Goal: Transaction & Acquisition: Purchase product/service

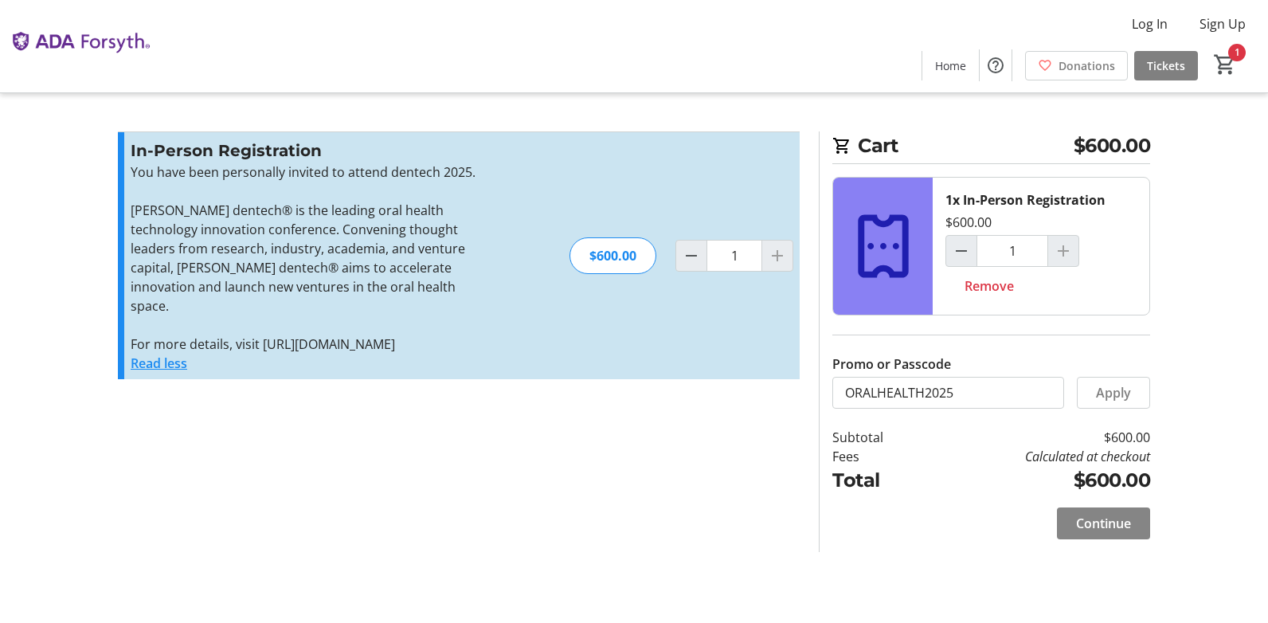
click at [1111, 519] on span "Continue" at bounding box center [1103, 523] width 55 height 19
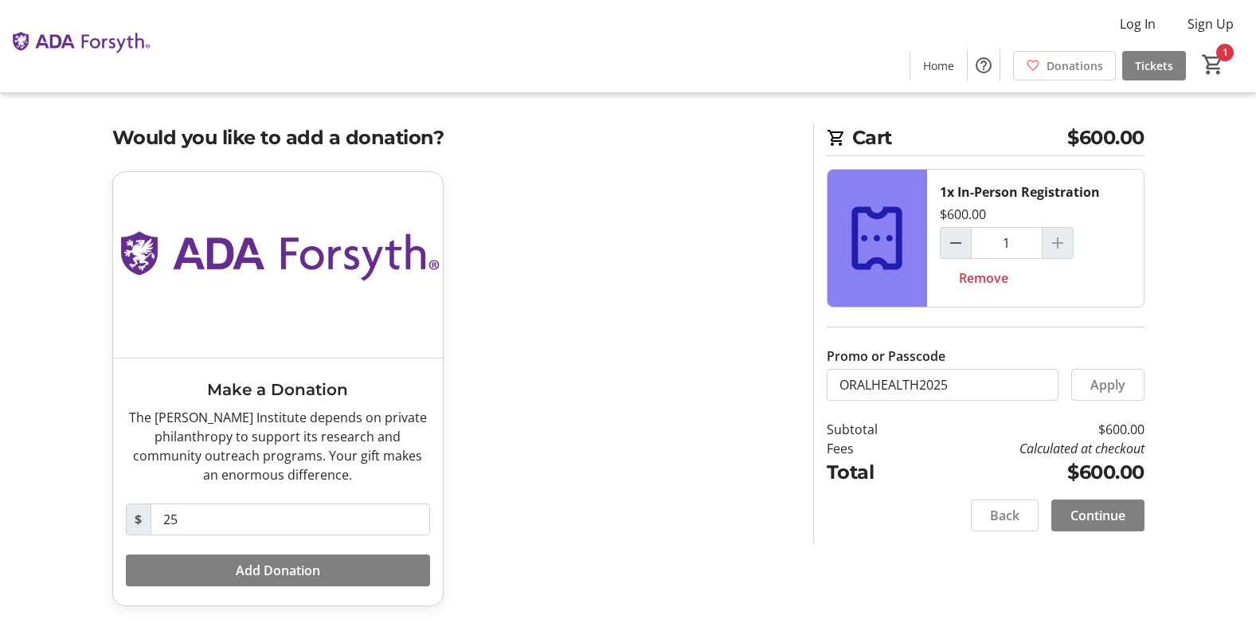
scroll to position [10, 0]
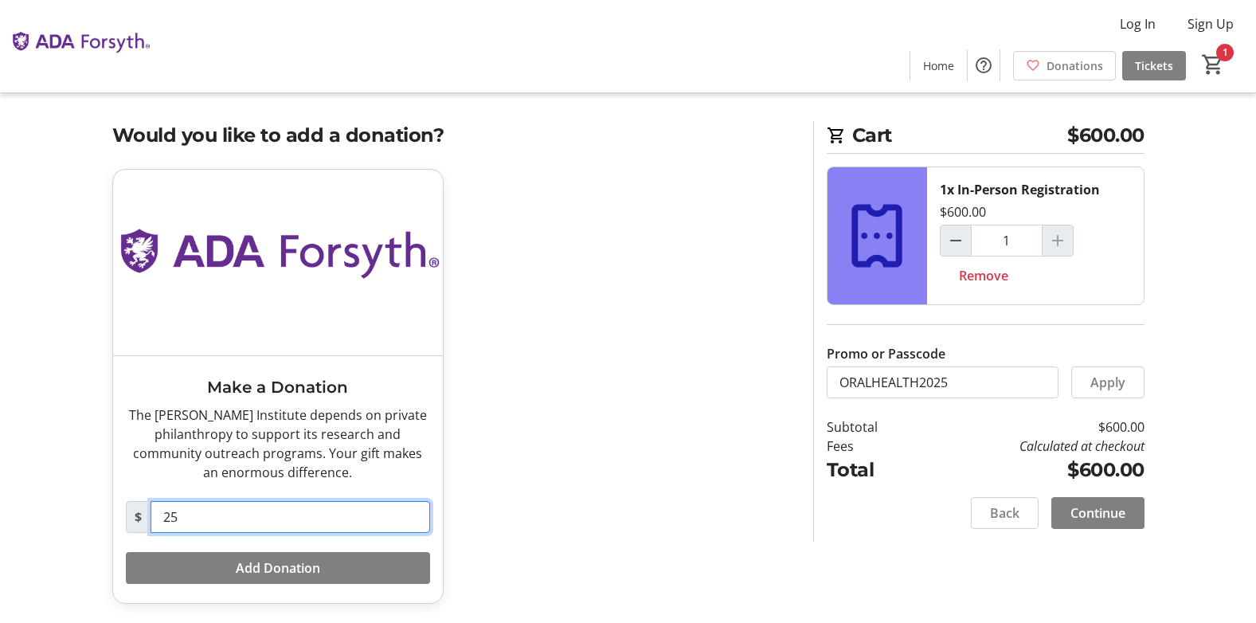
click at [187, 511] on input "25" at bounding box center [291, 517] width 280 height 32
type input "0"
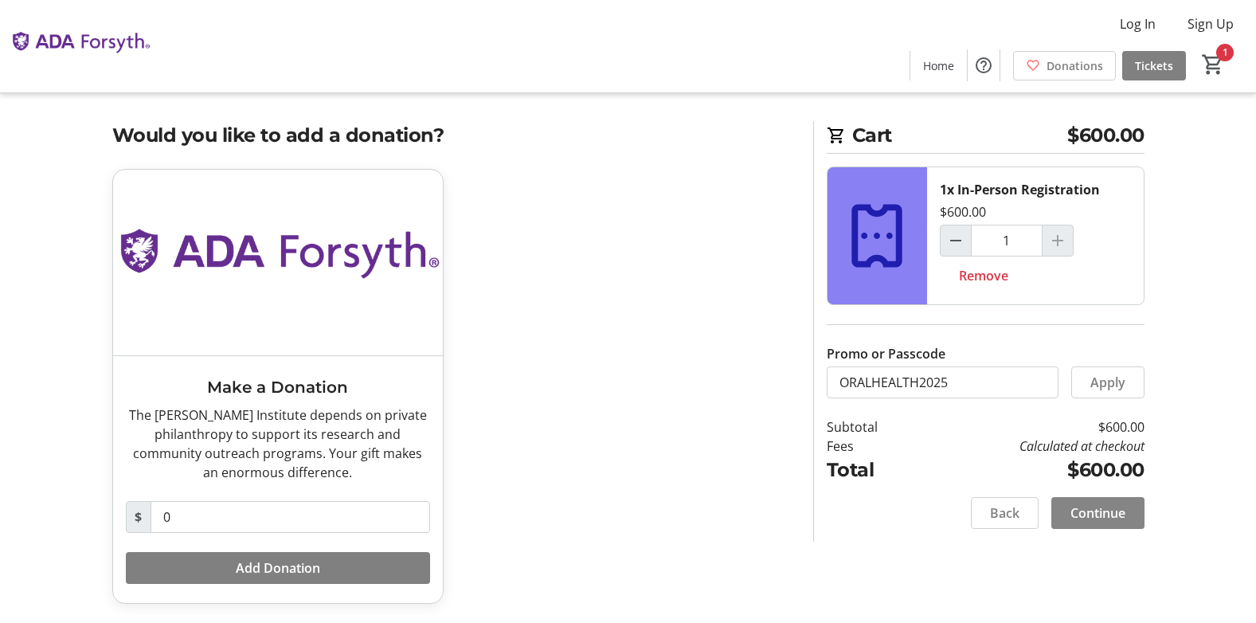
click at [1105, 519] on span "Continue" at bounding box center [1098, 513] width 55 height 19
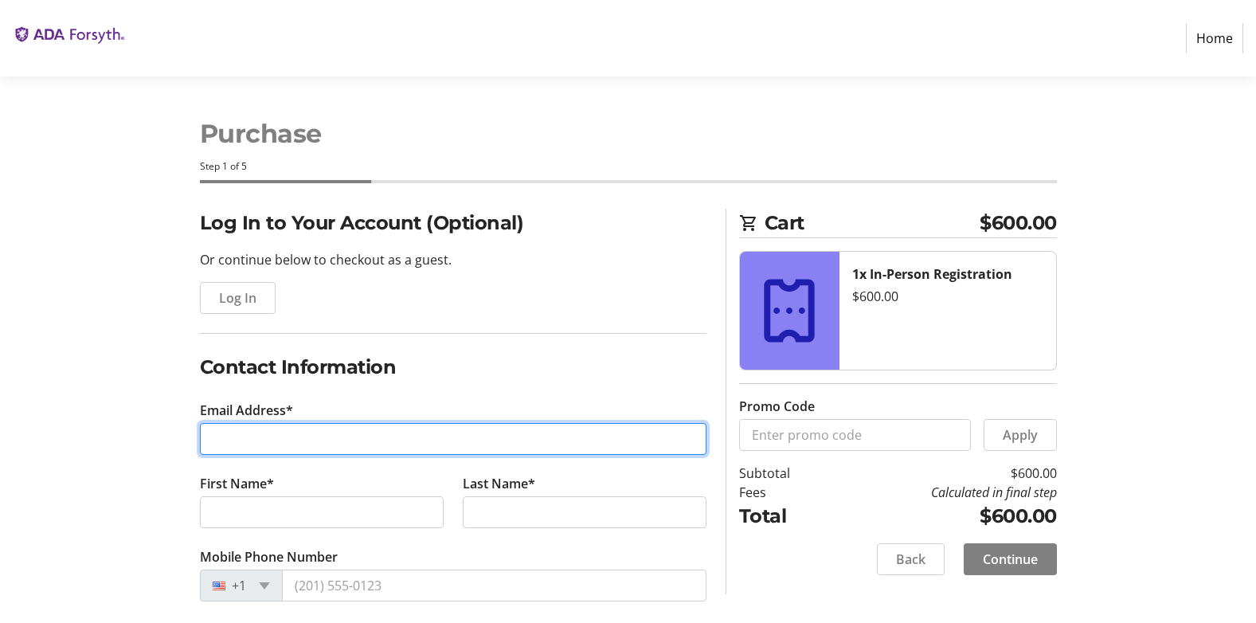
click at [266, 446] on input "Email Address*" at bounding box center [453, 439] width 507 height 32
type input "[EMAIL_ADDRESS][DOMAIN_NAME]"
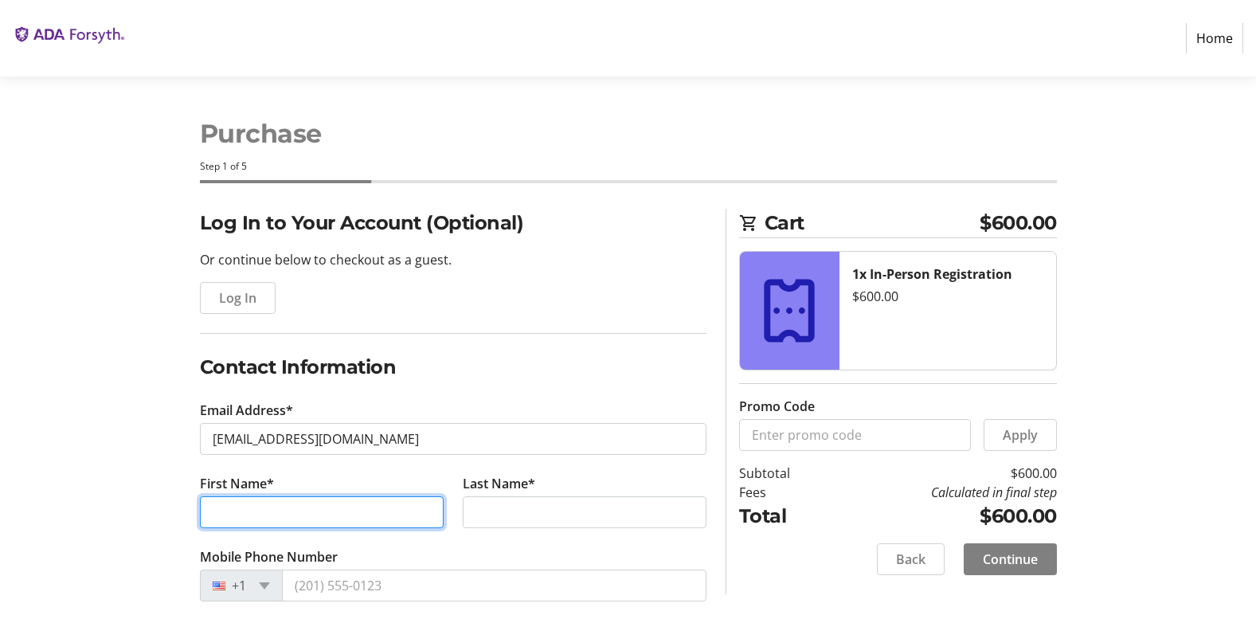
type input "THS"
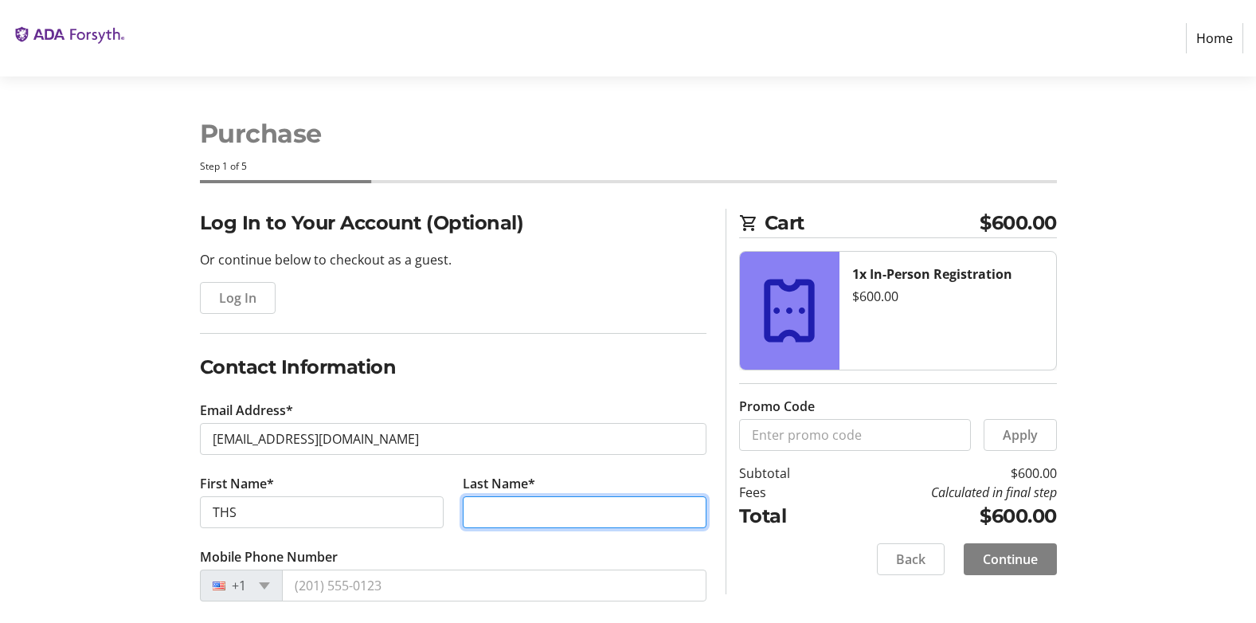
type input "Labs"
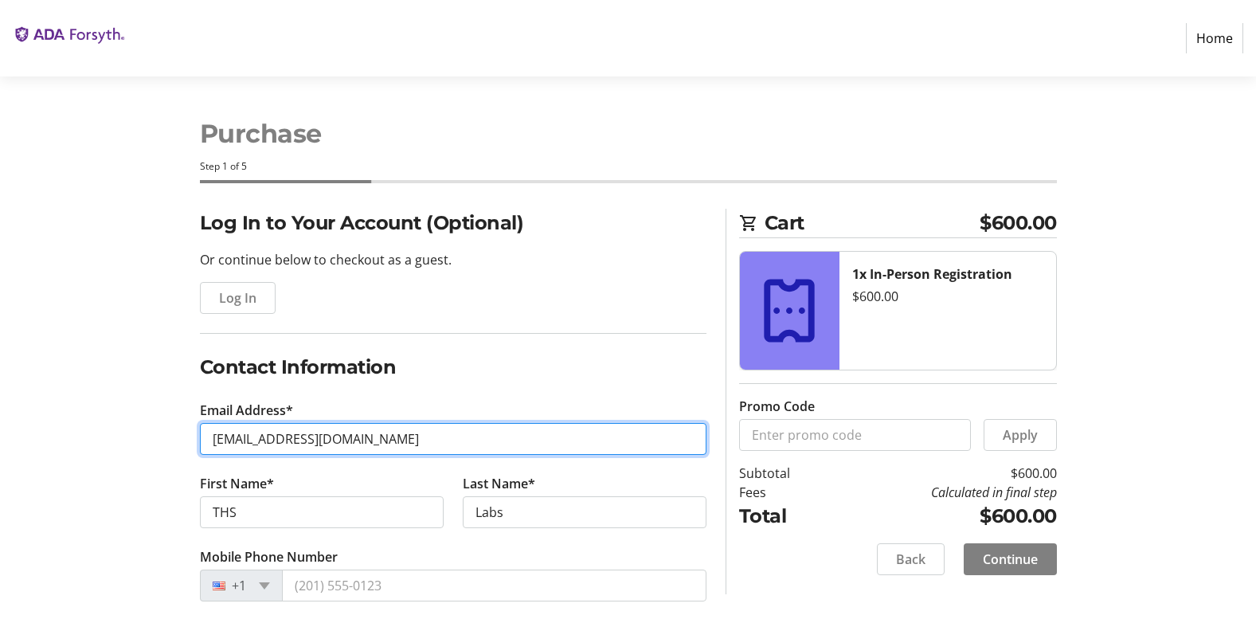
type input "[PERSON_NAME][EMAIL_ADDRESS][DOMAIN_NAME]"
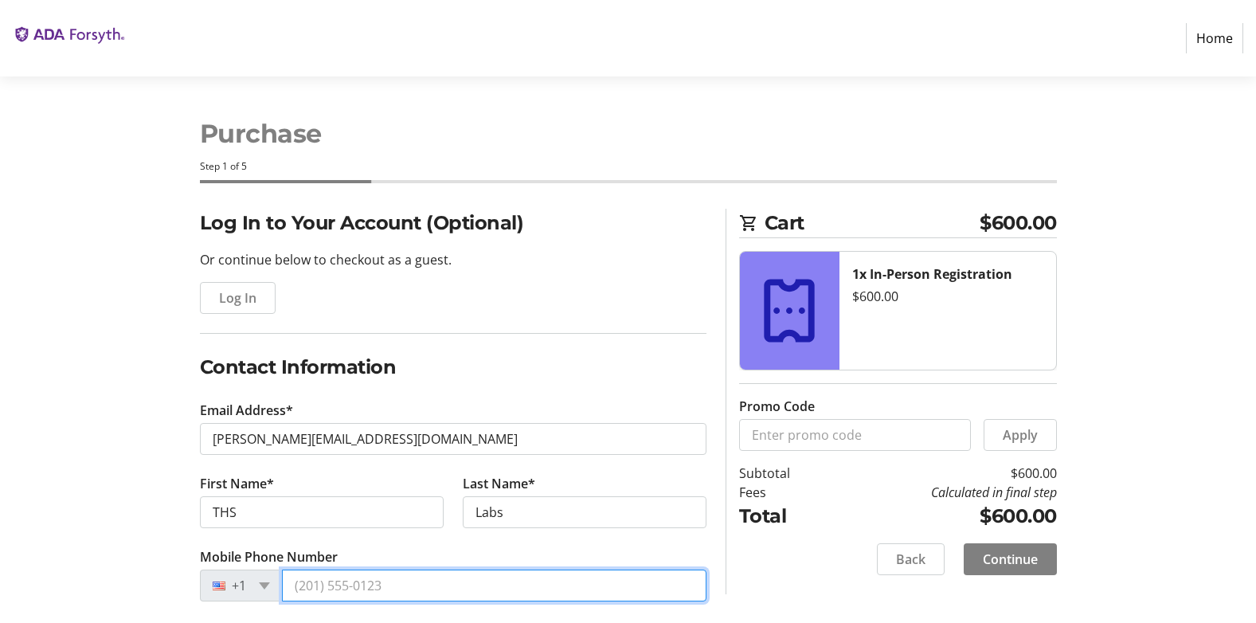
type input "[PHONE_NUMBER]"
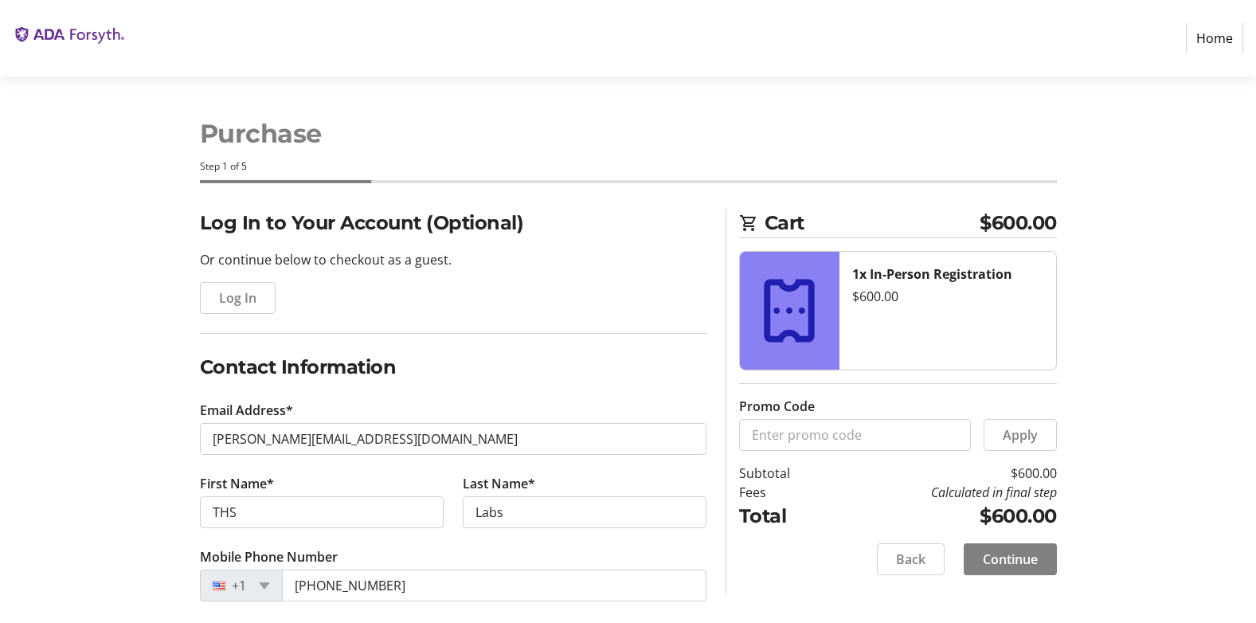
type input "the dentist gallery"
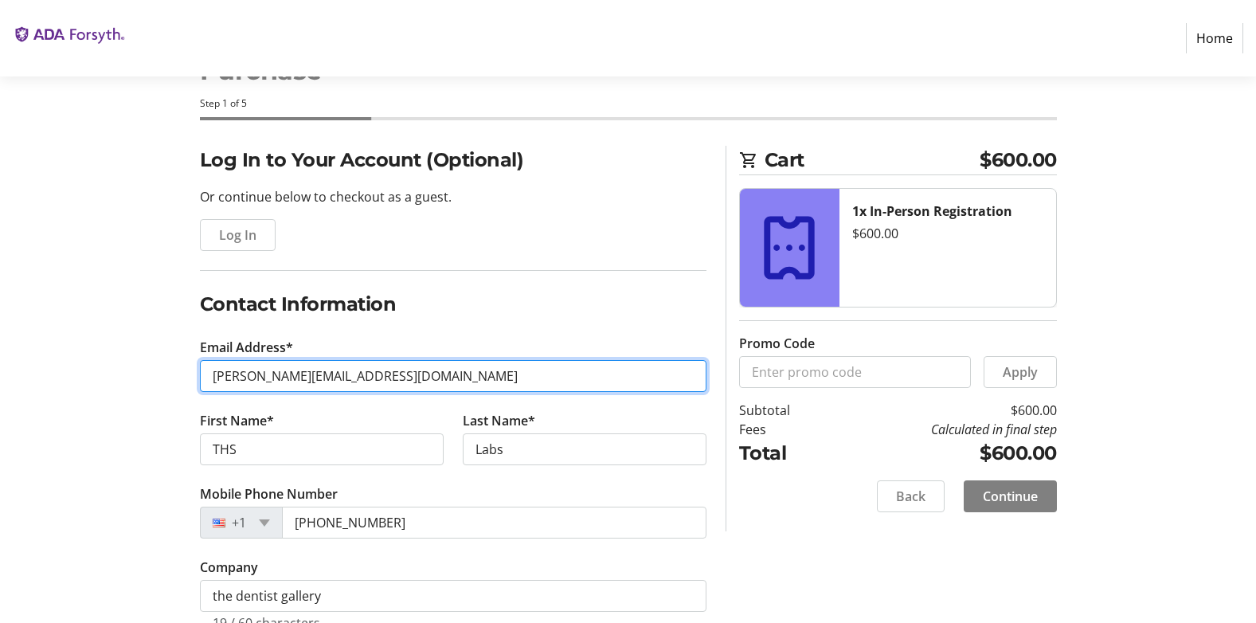
scroll to position [159, 0]
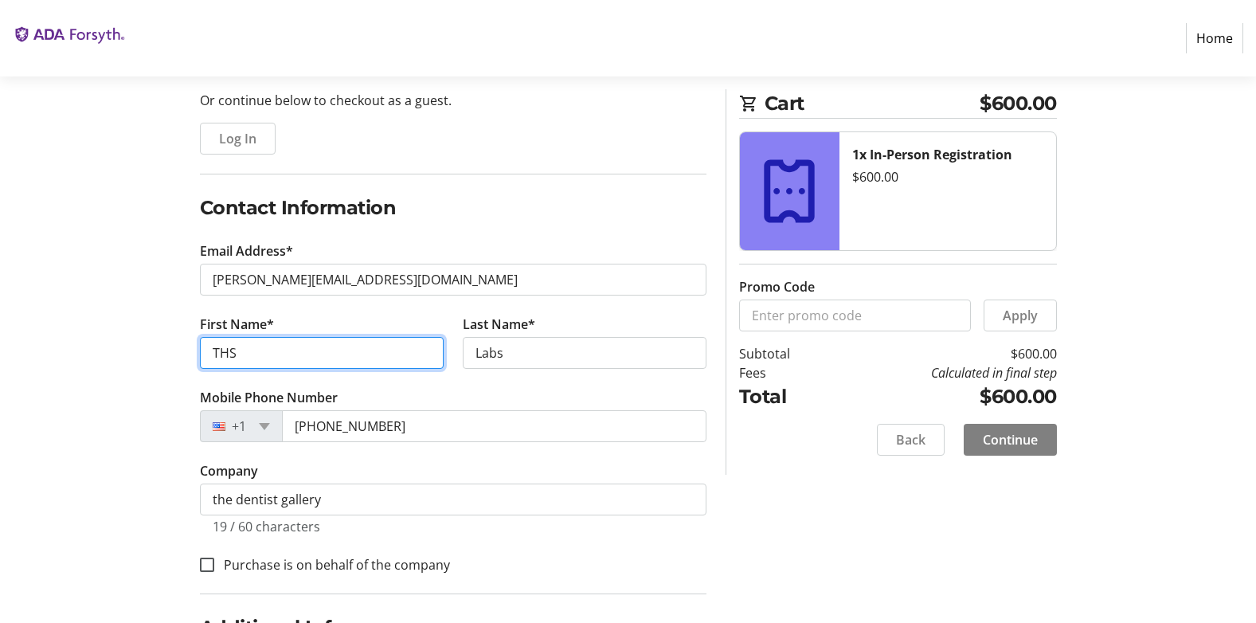
click at [283, 354] on input "THS" at bounding box center [322, 353] width 244 height 32
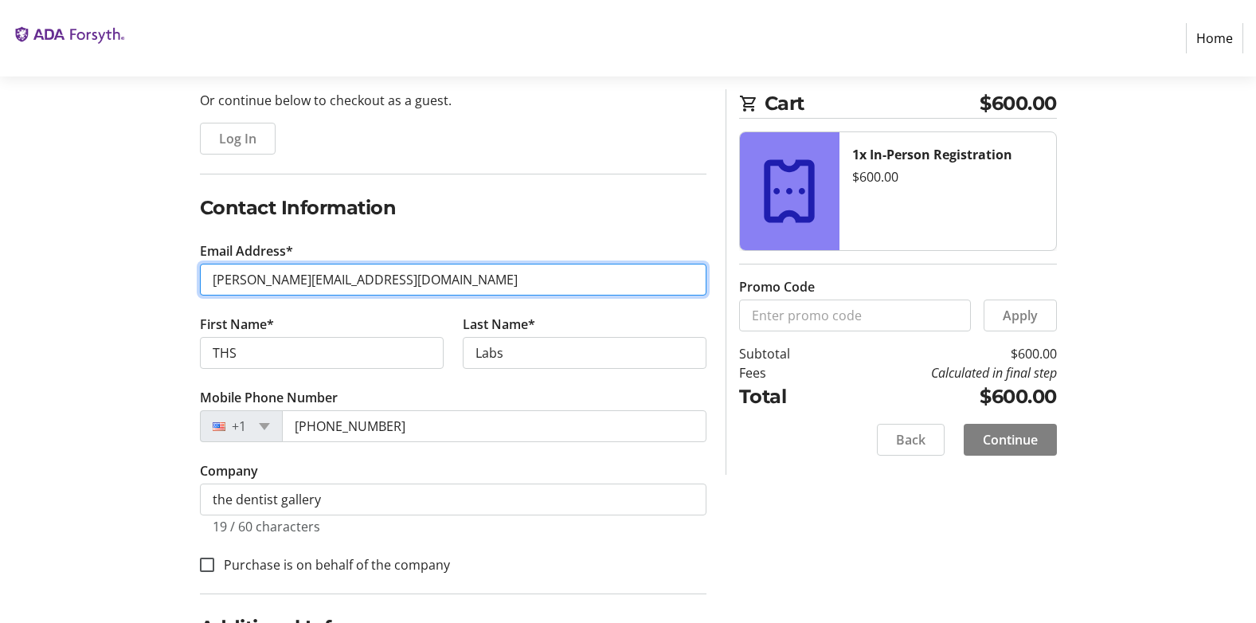
click at [368, 281] on input "[PERSON_NAME][EMAIL_ADDRESS][DOMAIN_NAME]" at bounding box center [453, 280] width 507 height 32
type input "[PERSON_NAME][EMAIL_ADDRESS][DOMAIN_NAME]"
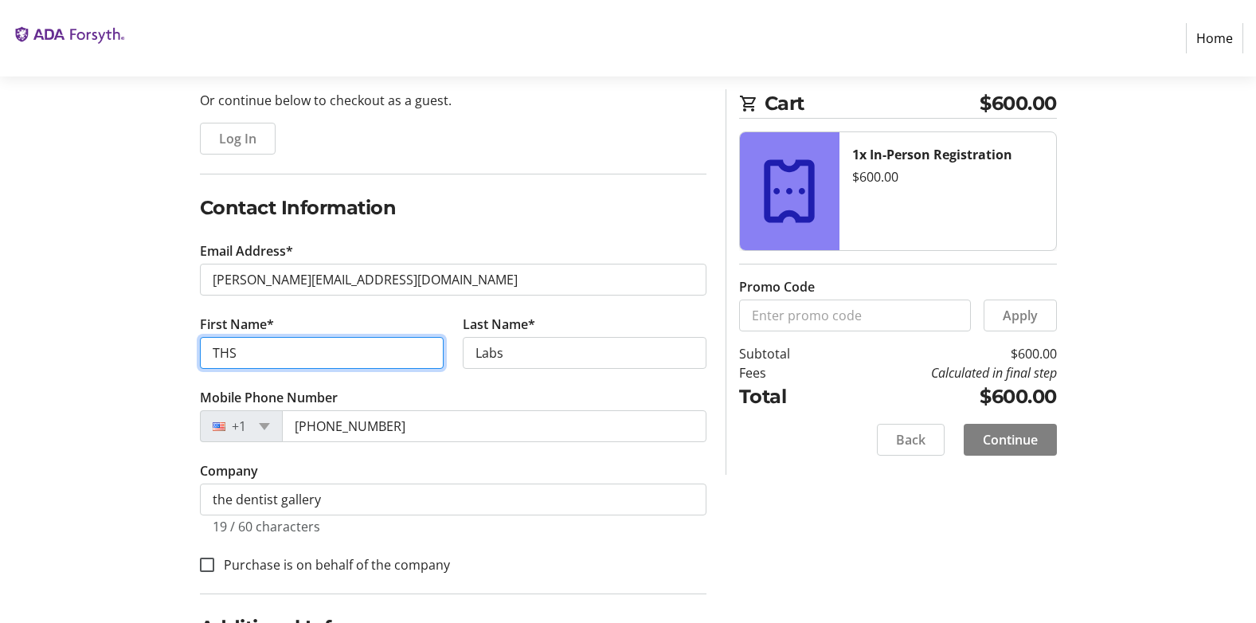
click at [268, 364] on input "THS" at bounding box center [322, 353] width 244 height 32
type input "T"
type input "Victoria"
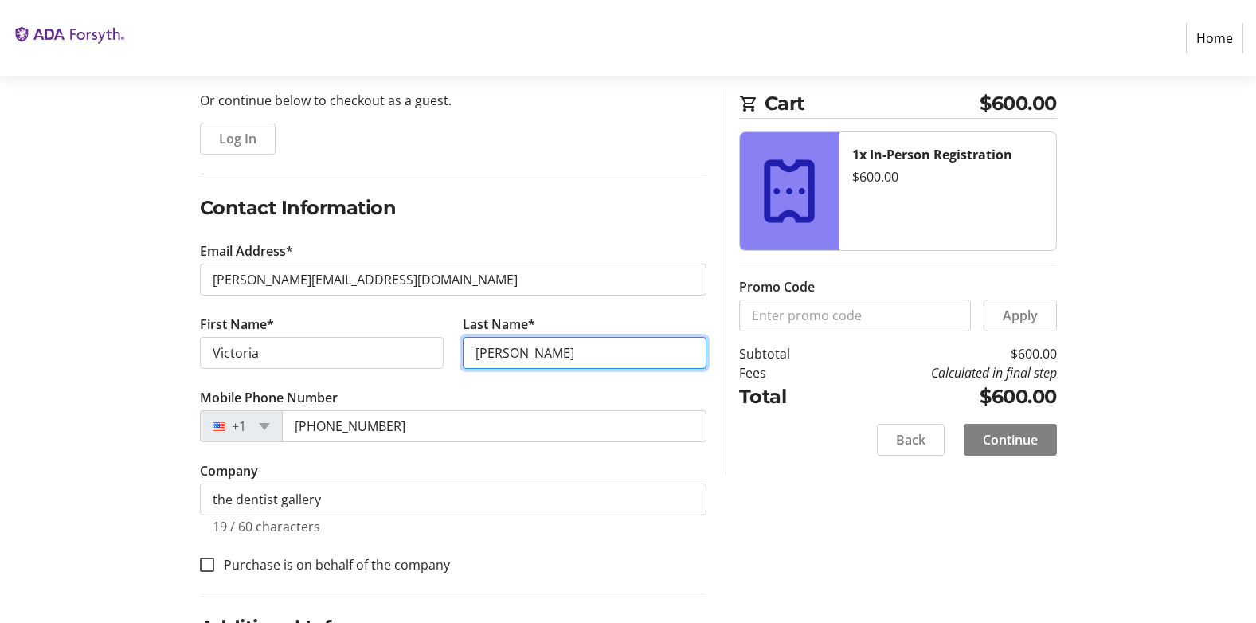
type input "[PERSON_NAME]"
click at [14, 459] on section "Purchase Step 1 of 5 Cart $600.00 1x In-Person Registration $600.00 Promo Code …" at bounding box center [628, 392] width 1256 height 951
click at [265, 429] on span at bounding box center [264, 426] width 11 height 7
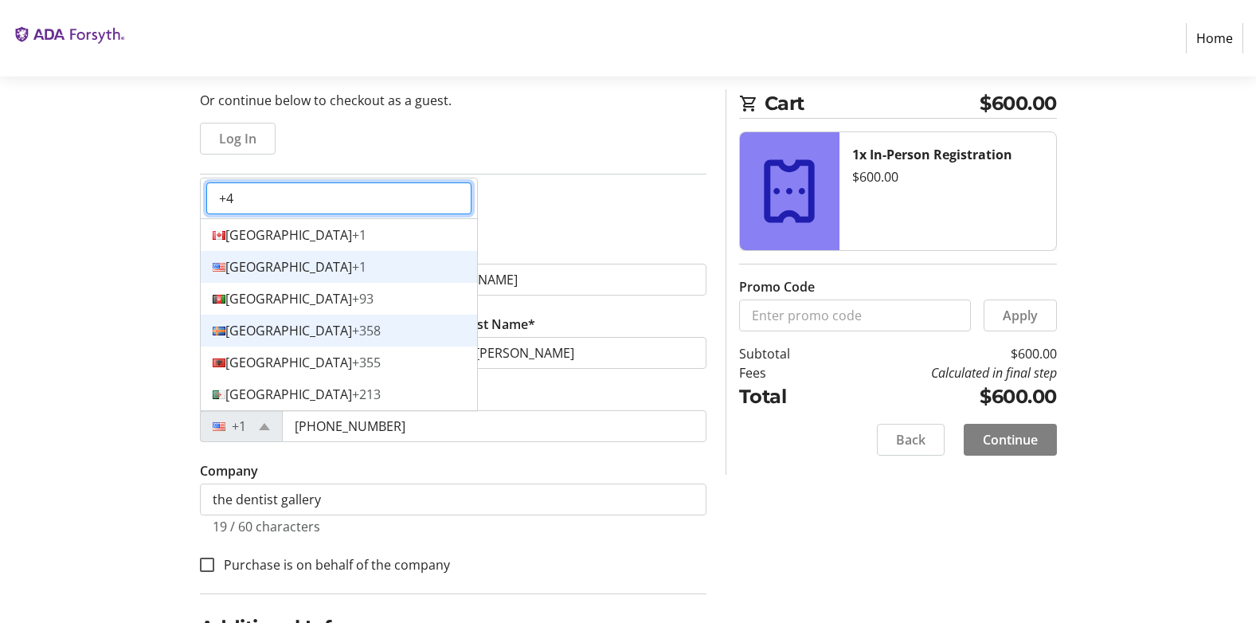
type input "+44"
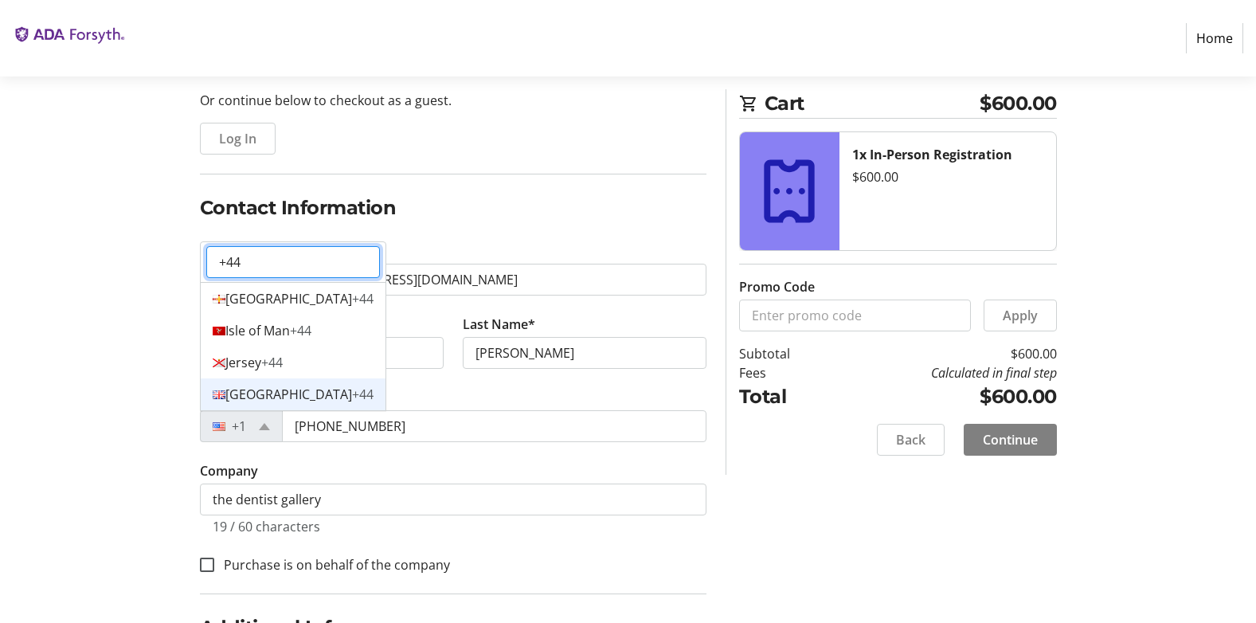
click at [270, 380] on div "[GEOGRAPHIC_DATA] +44" at bounding box center [293, 394] width 185 height 32
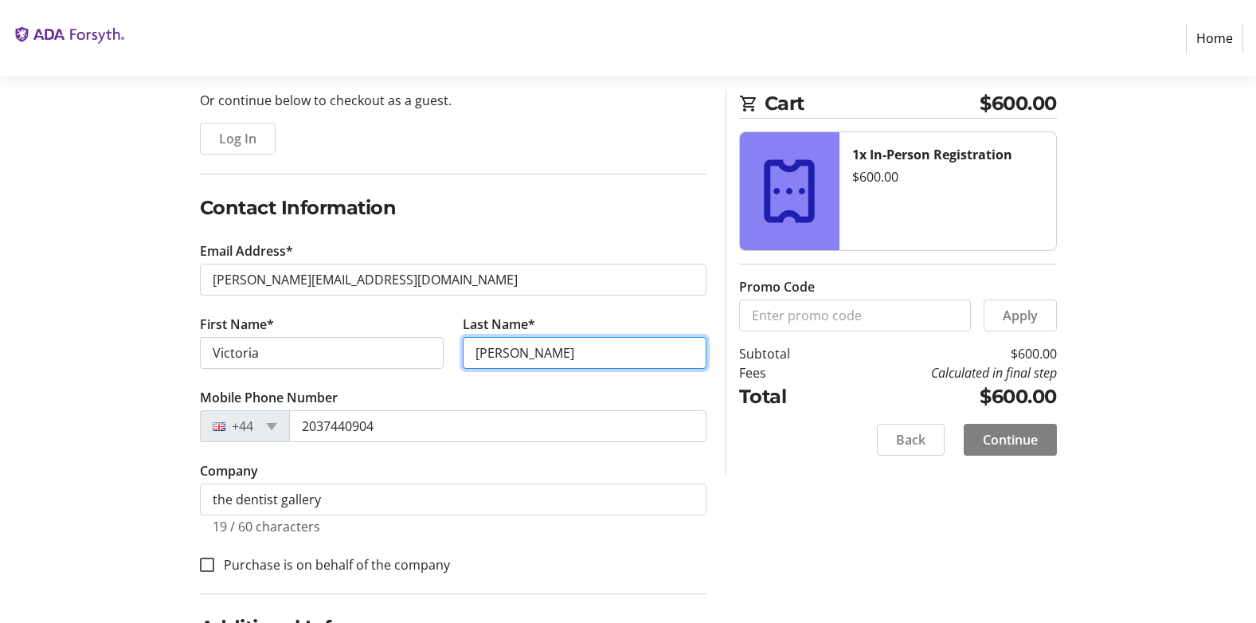
click at [539, 354] on input "[PERSON_NAME]" at bounding box center [585, 353] width 244 height 32
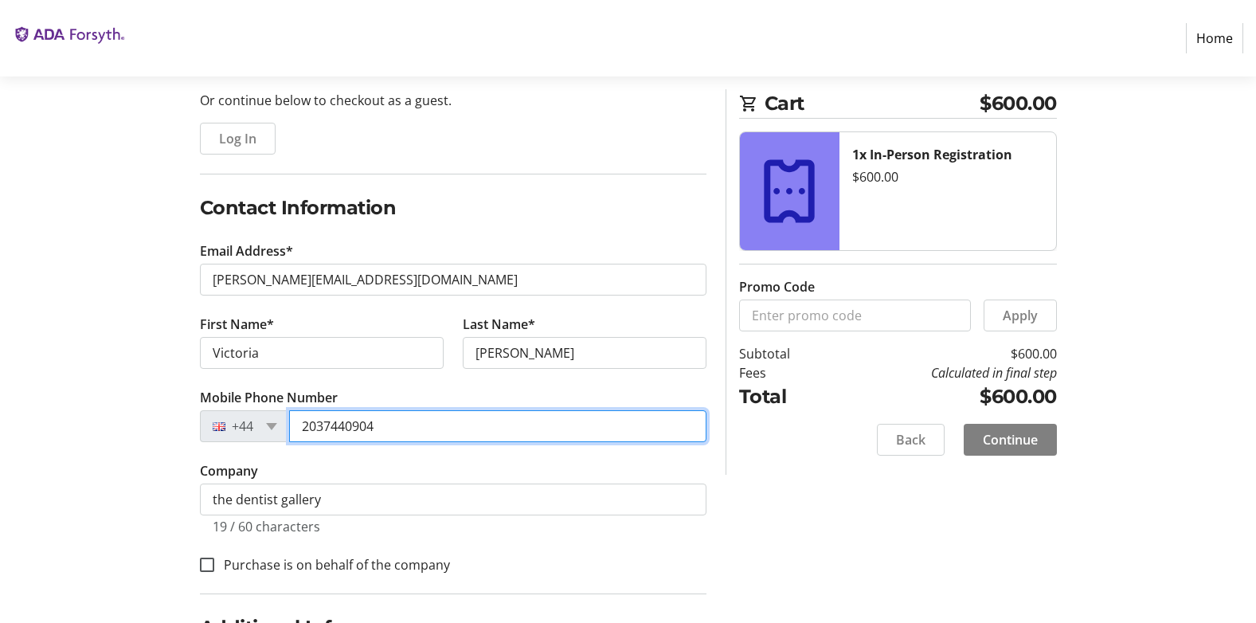
drag, startPoint x: 405, startPoint y: 428, endPoint x: 294, endPoint y: 434, distance: 110.9
click at [294, 434] on input "2037440904" at bounding box center [497, 426] width 417 height 32
type input "7896732169"
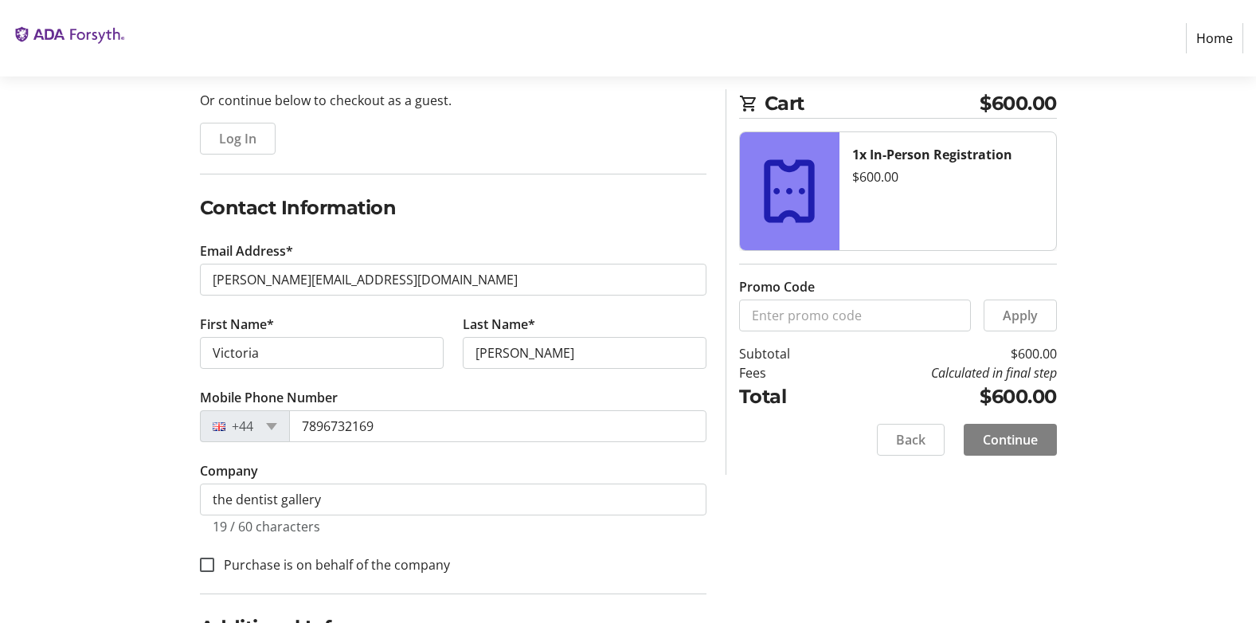
click at [133, 473] on div "Log In to Your Account (Optional) Or continue below to checkout as a guest. Log…" at bounding box center [629, 458] width 1052 height 819
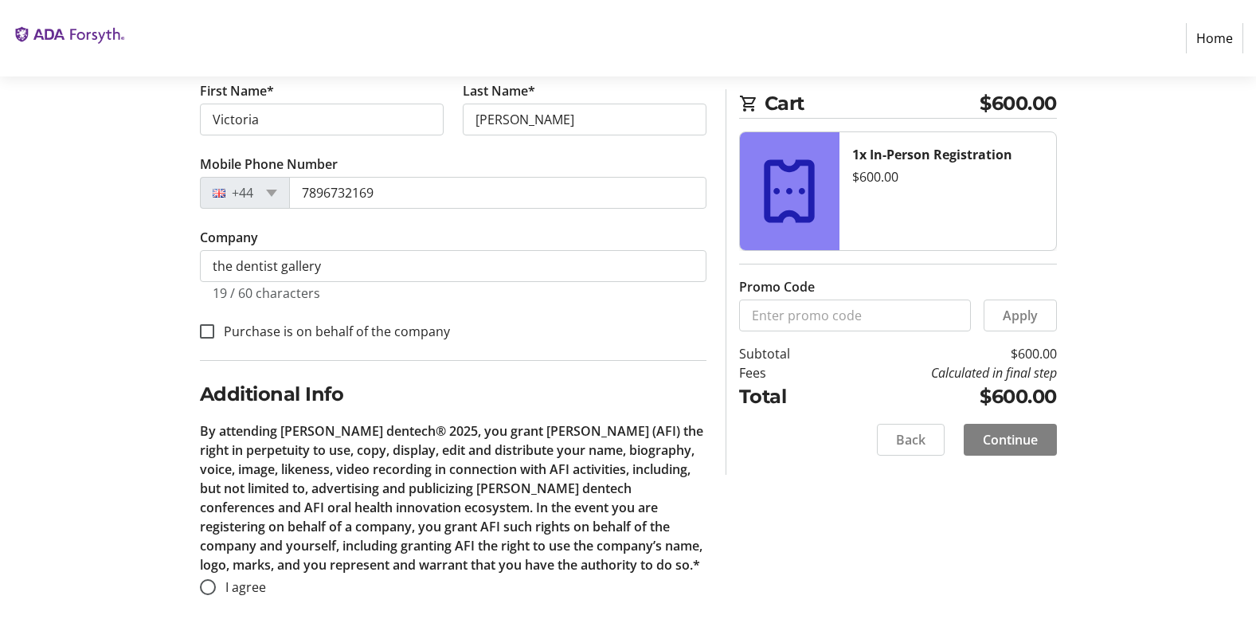
scroll to position [405, 0]
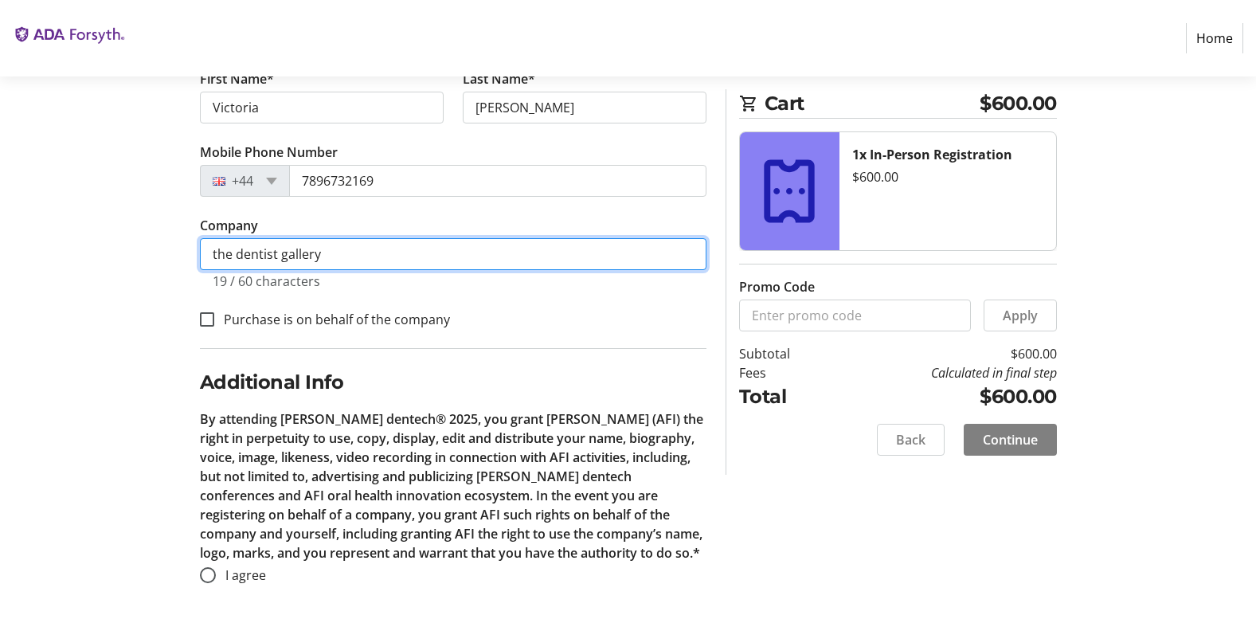
drag, startPoint x: 342, startPoint y: 253, endPoint x: 210, endPoint y: 254, distance: 132.3
click at [210, 254] on input "the dentist gallery" at bounding box center [453, 254] width 507 height 32
type input "THS Labs"
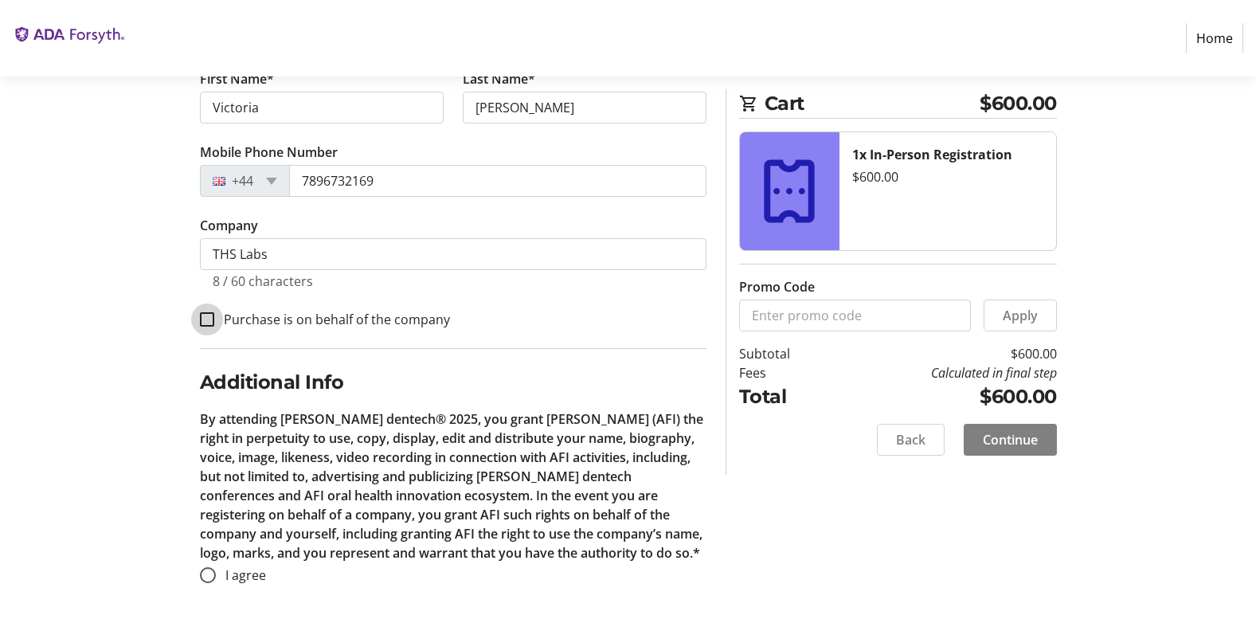
click at [210, 317] on input "Purchase is on behalf of the company" at bounding box center [207, 319] width 14 height 14
checkbox input "true"
click at [215, 577] on input "I agree" at bounding box center [208, 575] width 16 height 16
radio input "true"
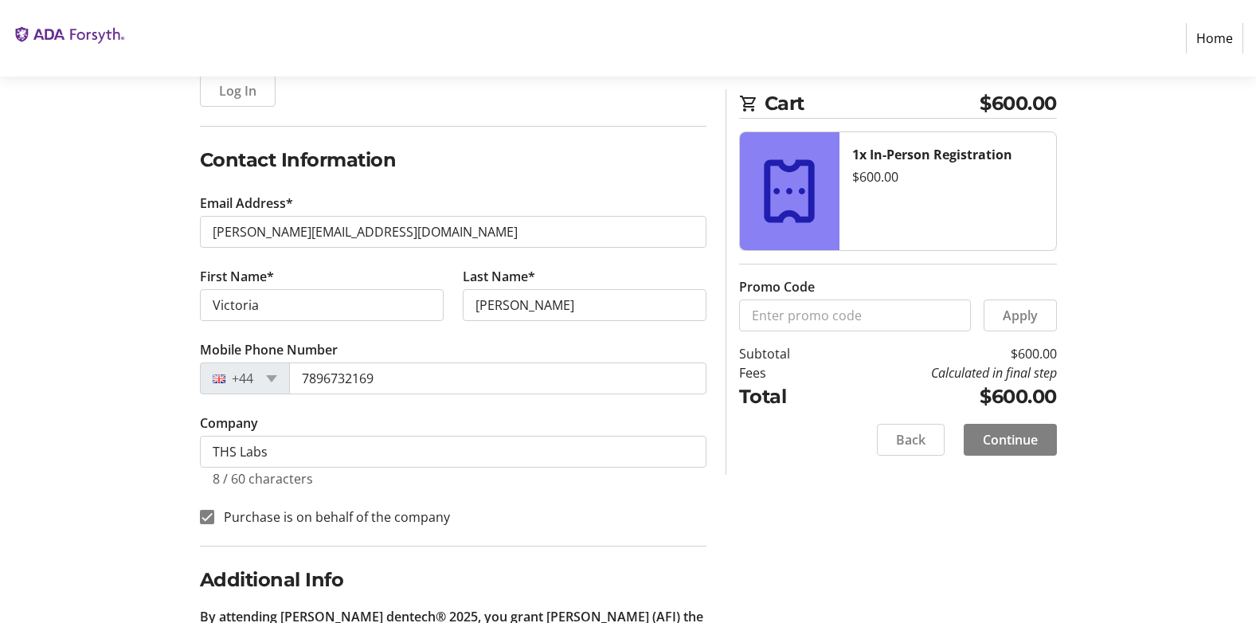
scroll to position [245, 0]
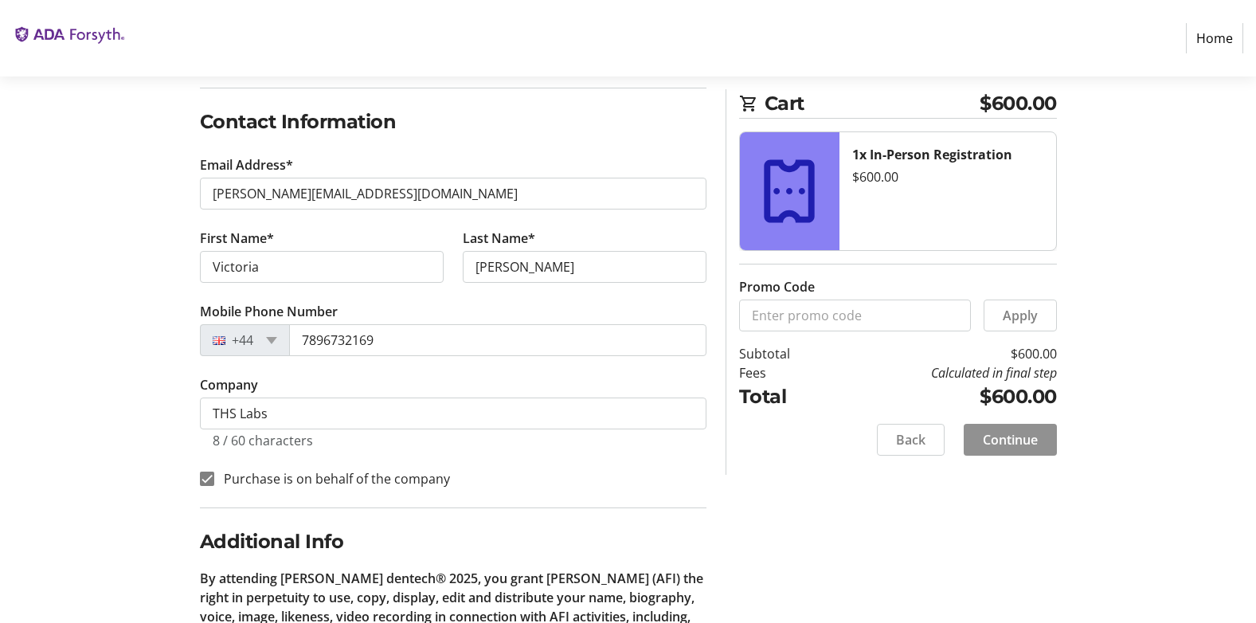
click at [1002, 438] on span "Continue" at bounding box center [1010, 439] width 55 height 19
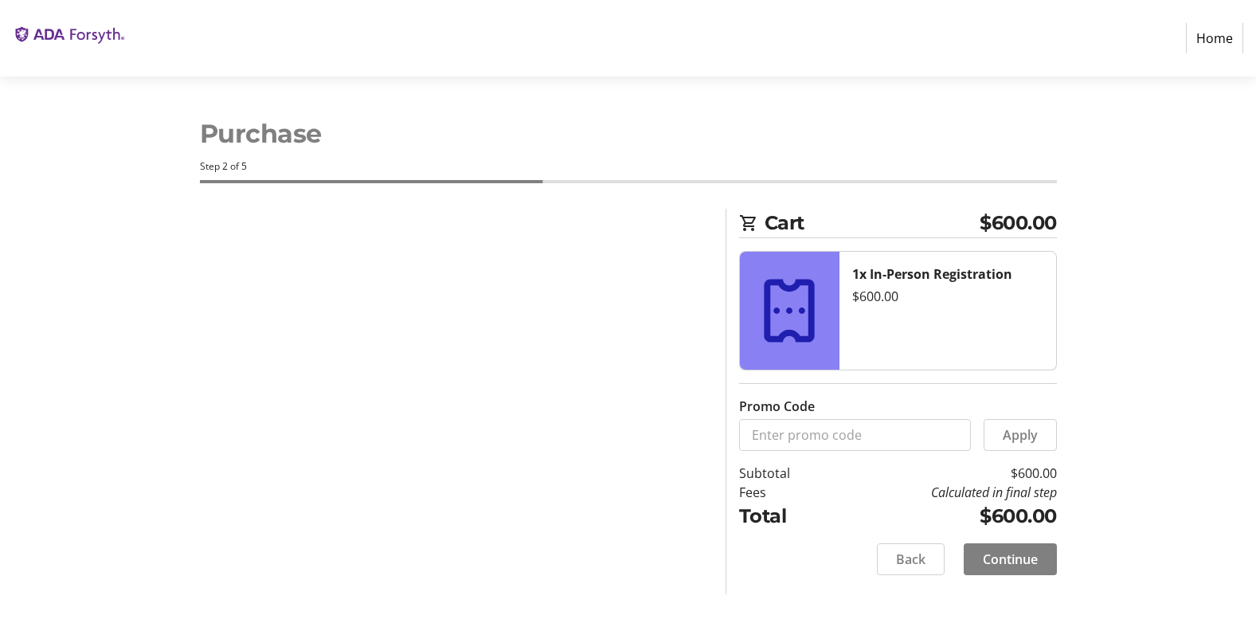
scroll to position [0, 0]
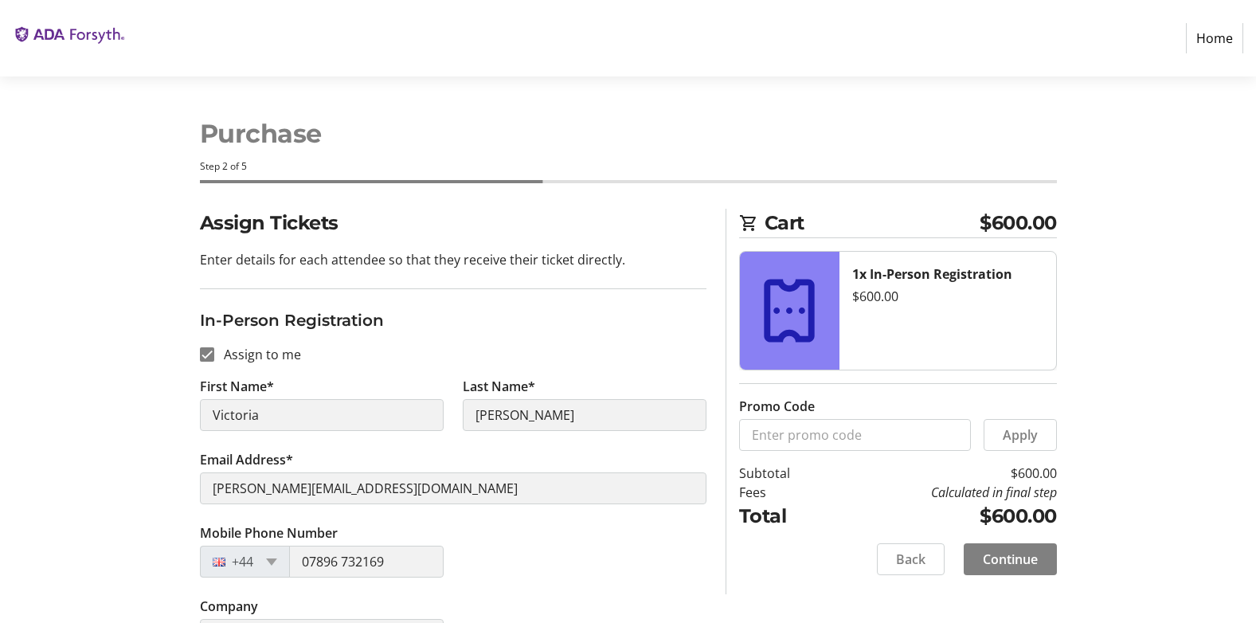
scroll to position [239, 0]
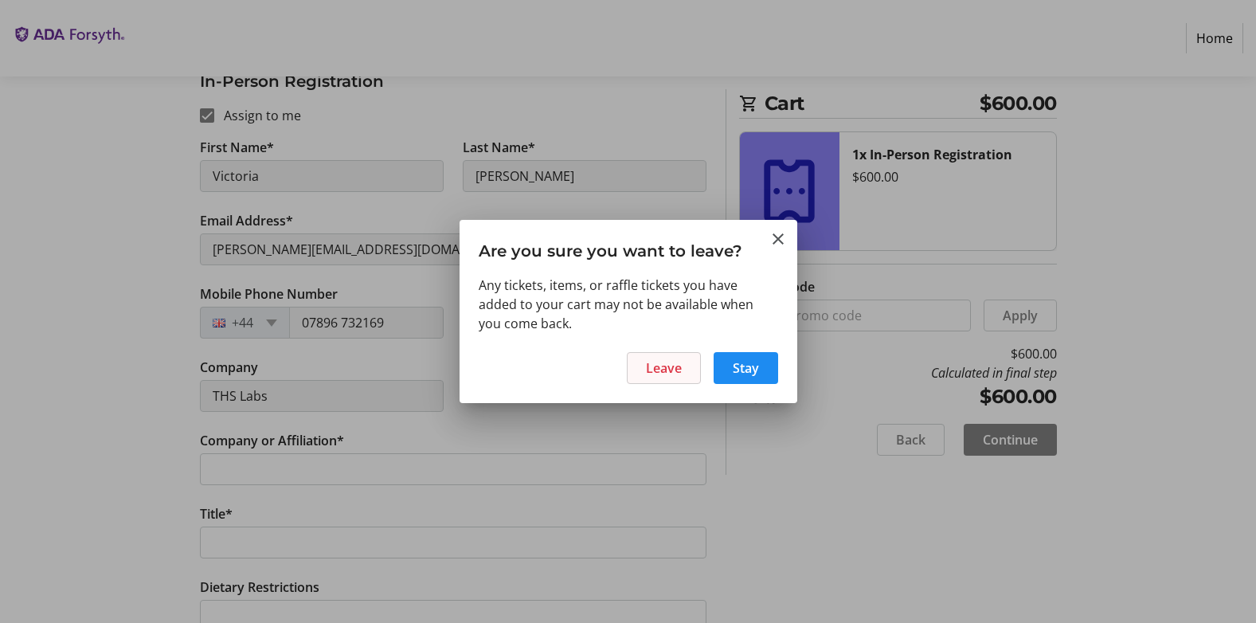
click at [680, 366] on span "Leave" at bounding box center [664, 368] width 36 height 19
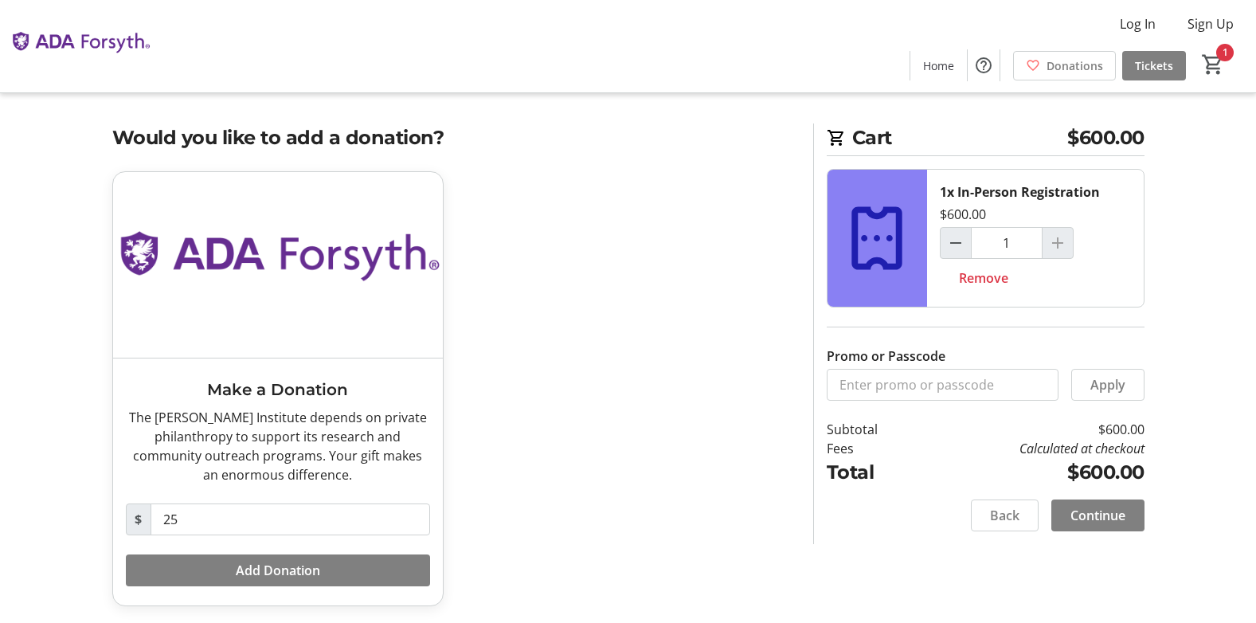
scroll to position [10, 0]
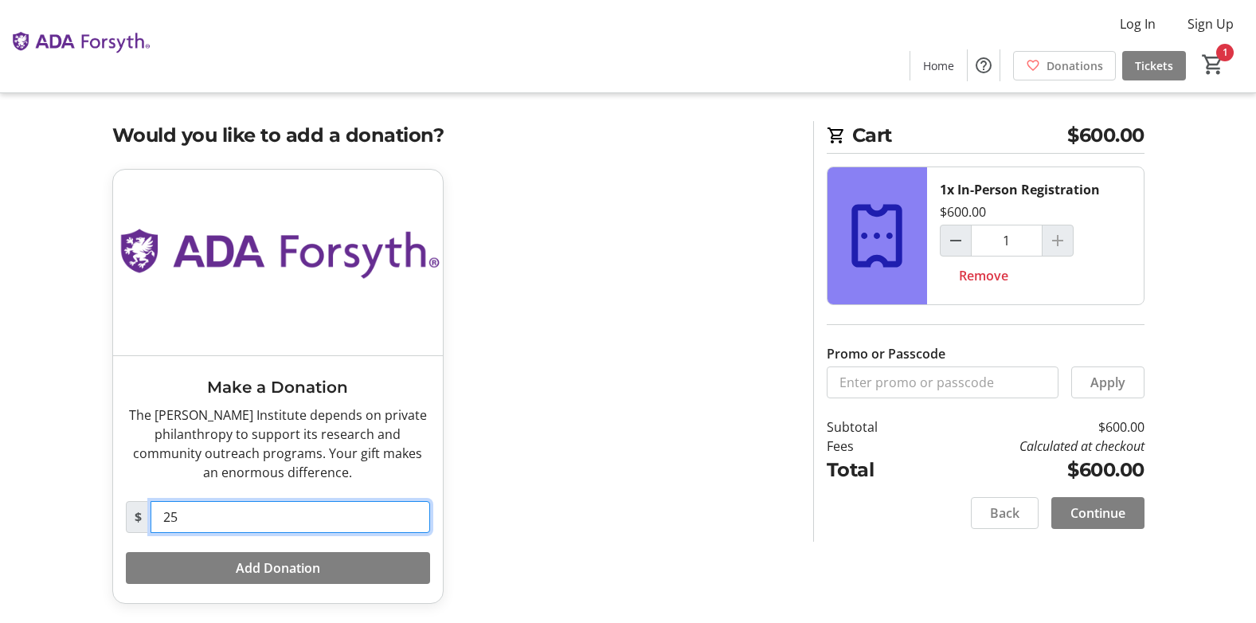
drag, startPoint x: 272, startPoint y: 529, endPoint x: 53, endPoint y: 527, distance: 219.1
click at [76, 527] on tr-checkout-feature-upsell-ui "Cart $600.00 1x In-Person Registration $600.00 1 Remove Promo or Passcode Apply…" at bounding box center [628, 306] width 1256 height 633
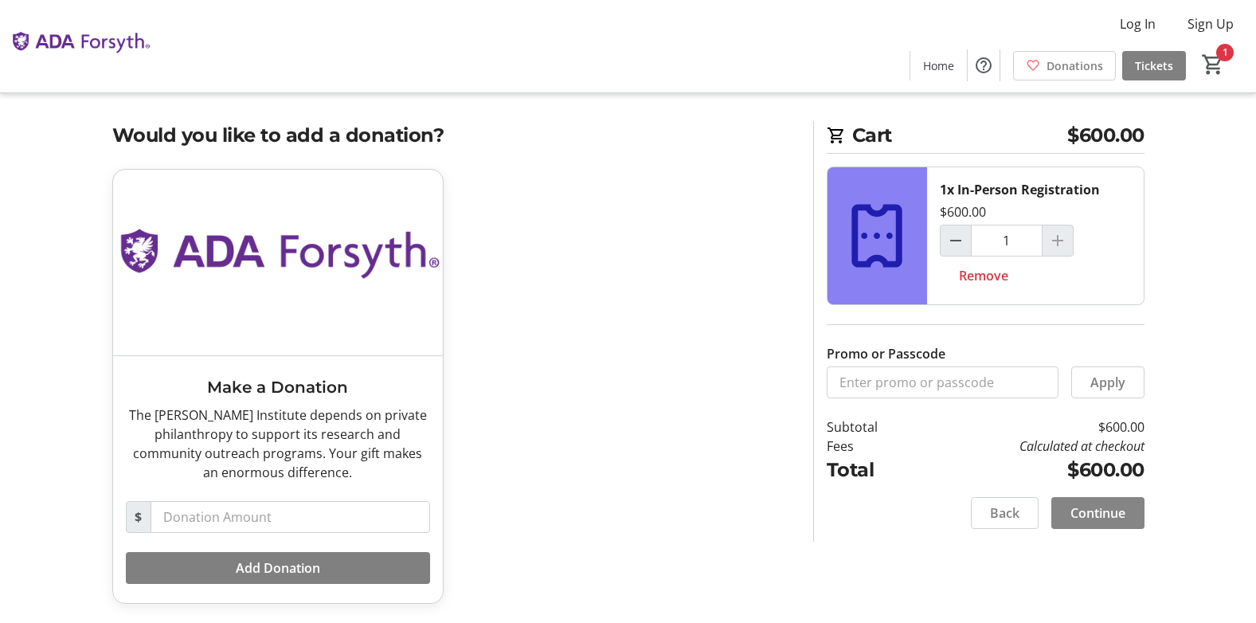
click at [1134, 515] on span at bounding box center [1098, 513] width 93 height 38
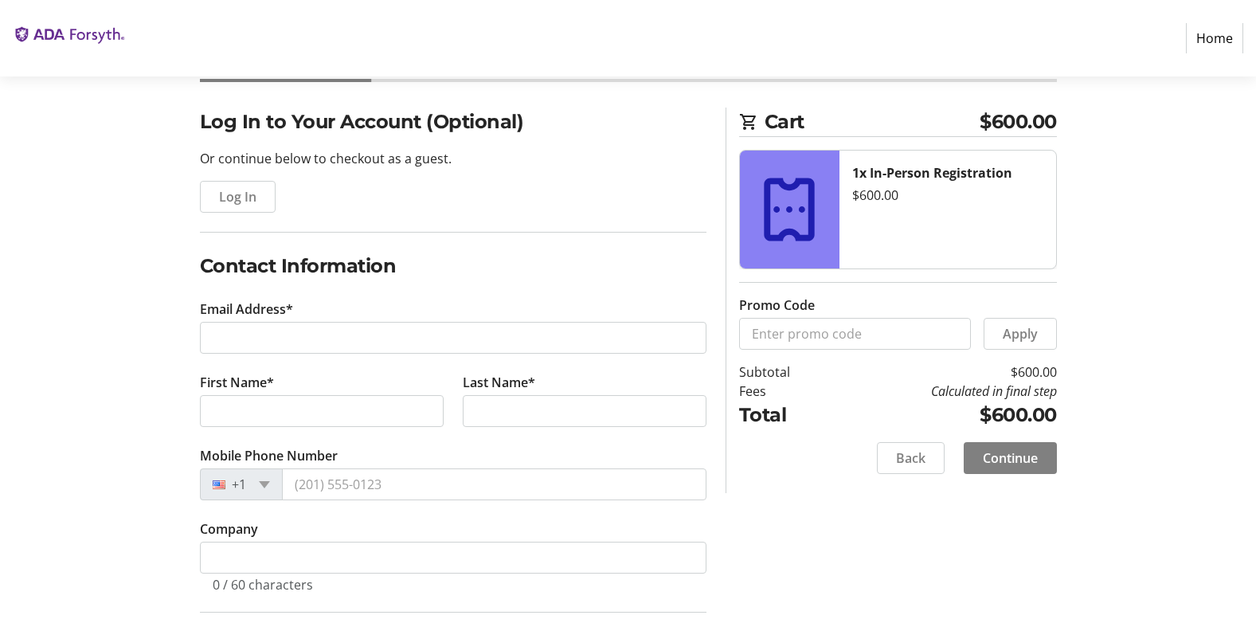
scroll to position [239, 0]
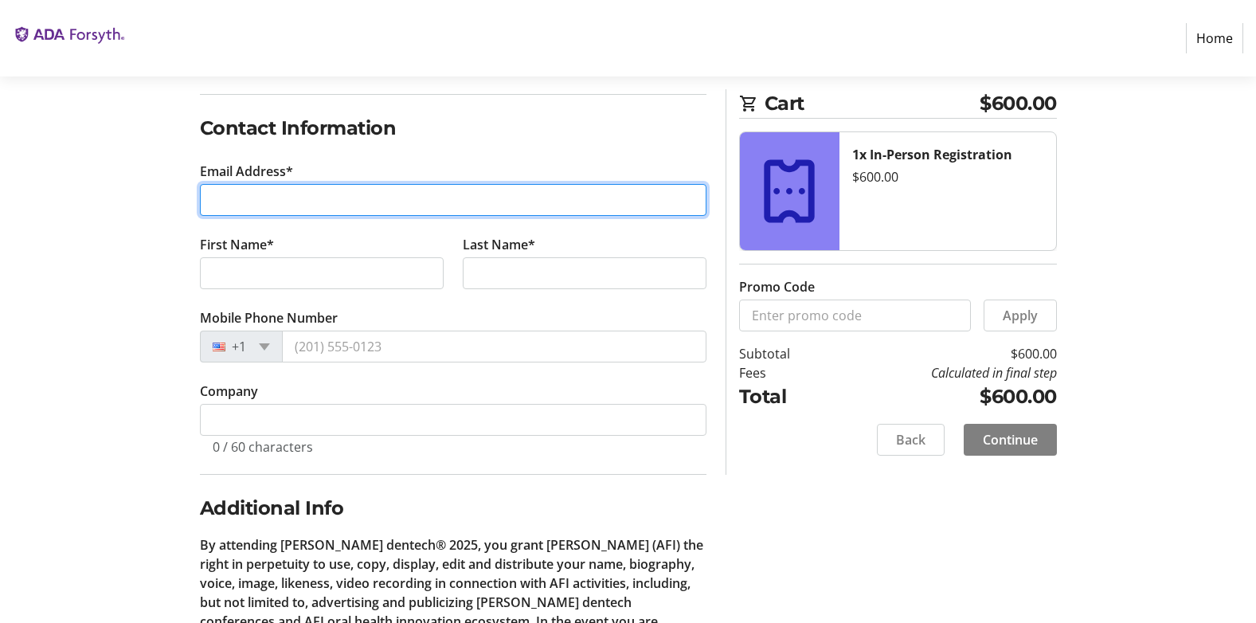
click at [250, 202] on input "Email Address*" at bounding box center [453, 200] width 507 height 32
type input "[EMAIL_ADDRESS][DOMAIN_NAME]"
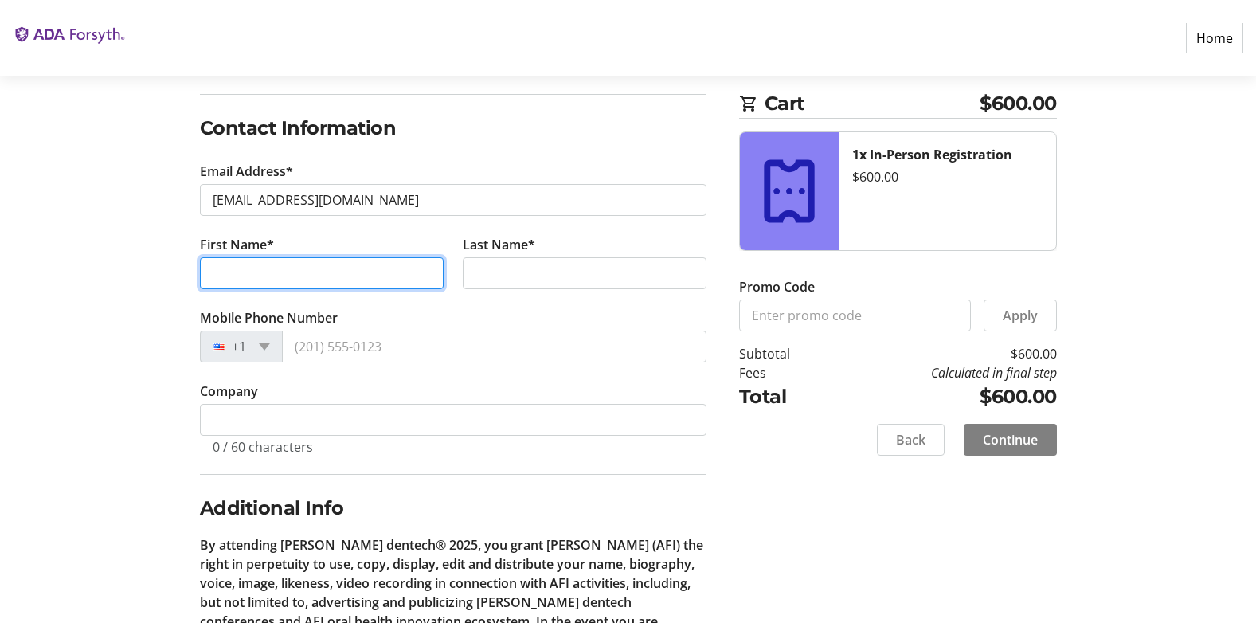
type input "VICTORIA"
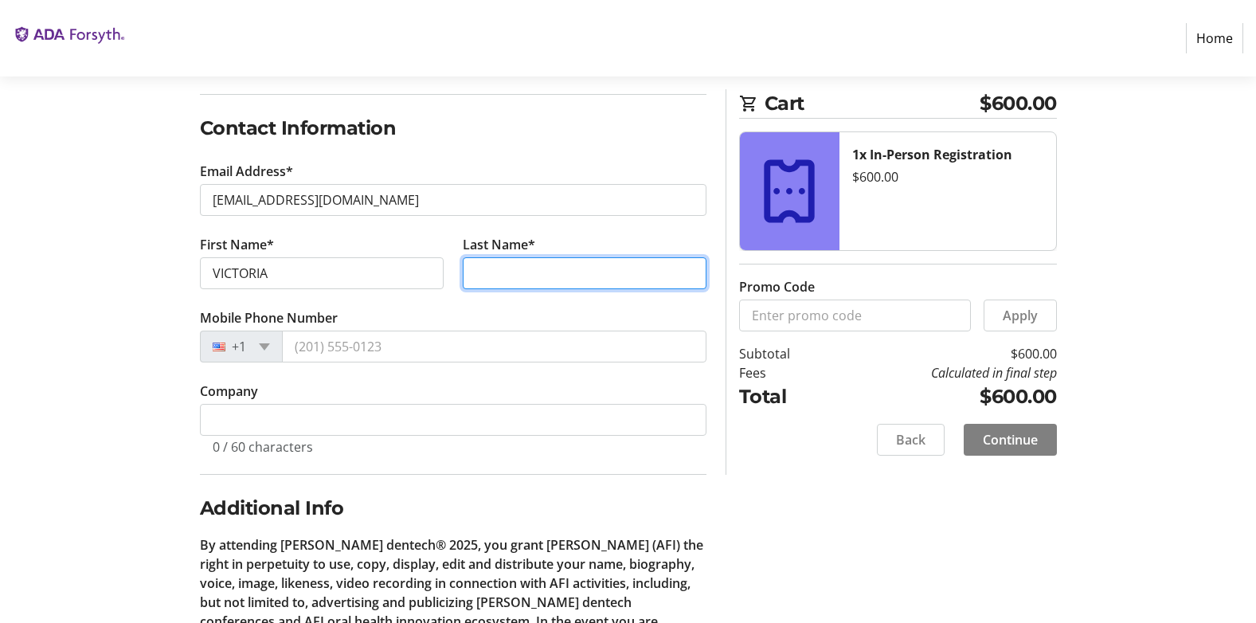
type input "[PERSON_NAME]"
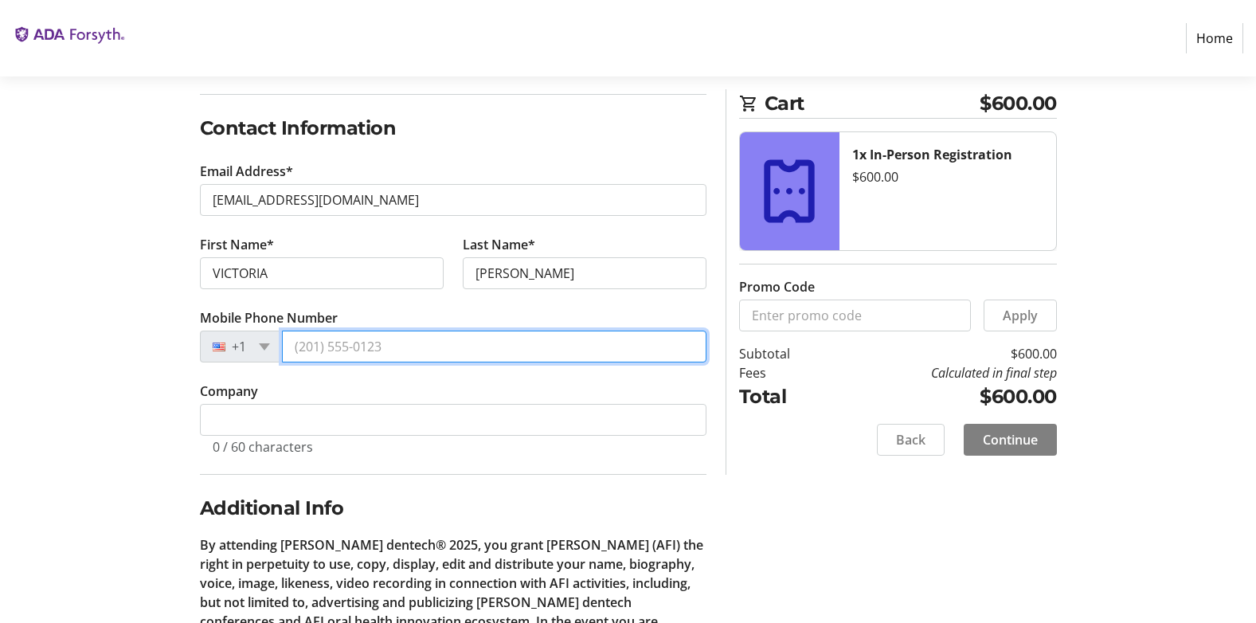
type input "[PHONE_NUMBER]"
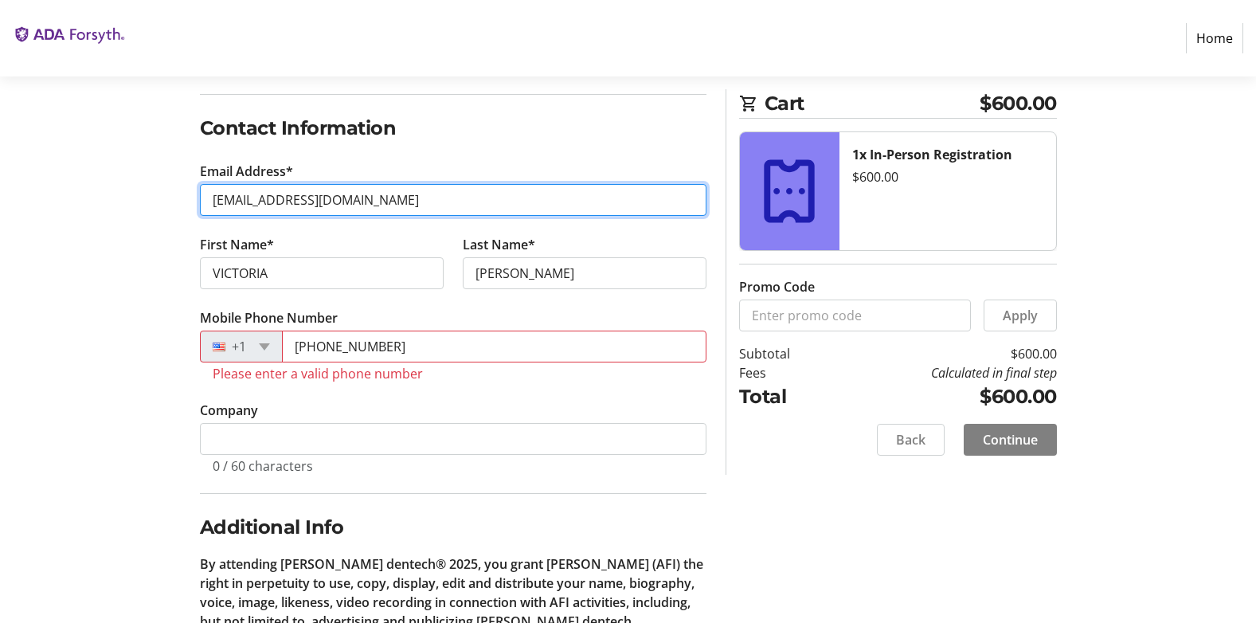
type input "[PERSON_NAME][EMAIL_ADDRESS][DOMAIN_NAME]"
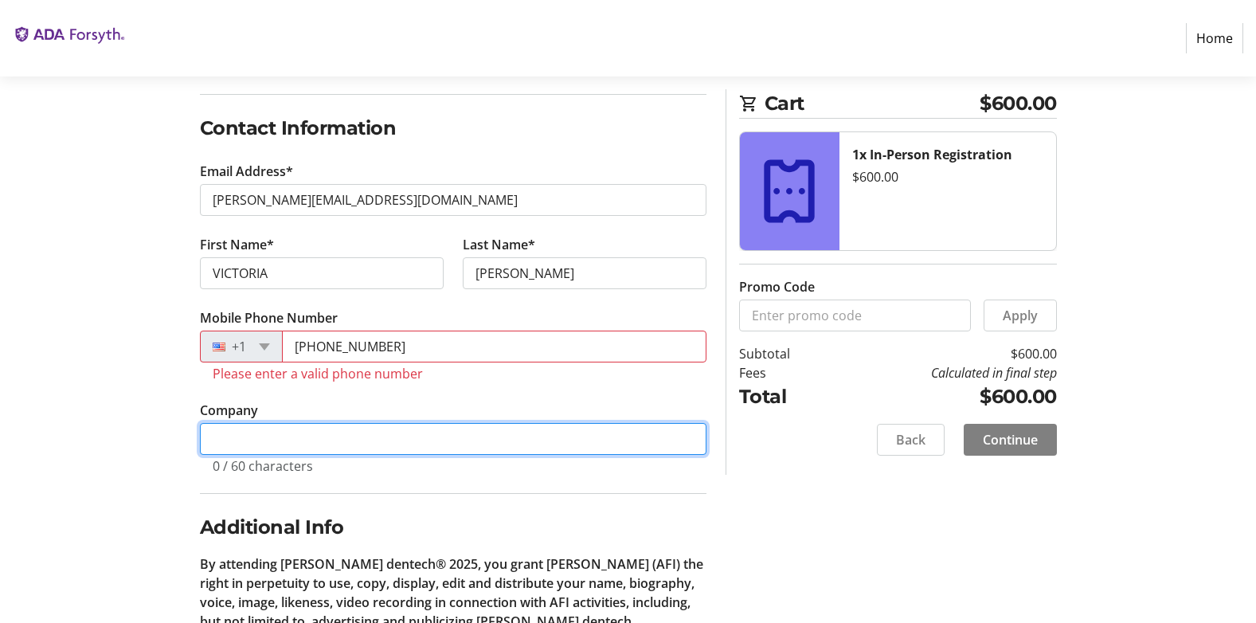
type input "THS Labs"
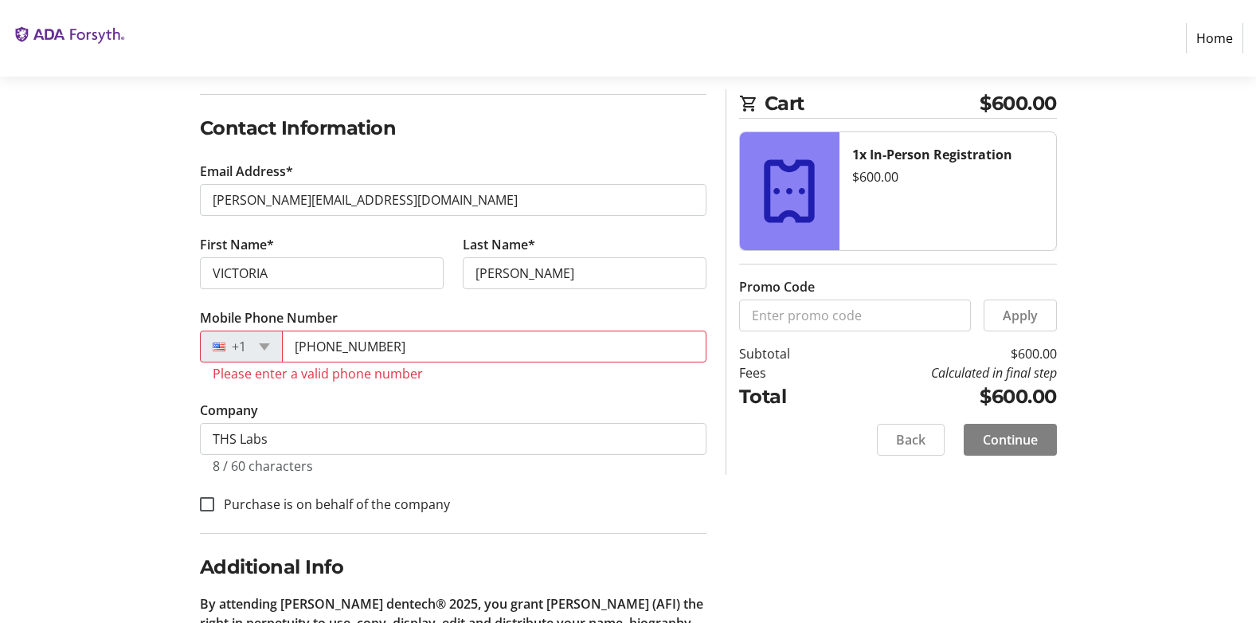
click at [96, 379] on section "Purchase Step 1 of 5 Cart $600.00 1x In-Person Registration $600.00 Promo Code …" at bounding box center [628, 322] width 1256 height 970
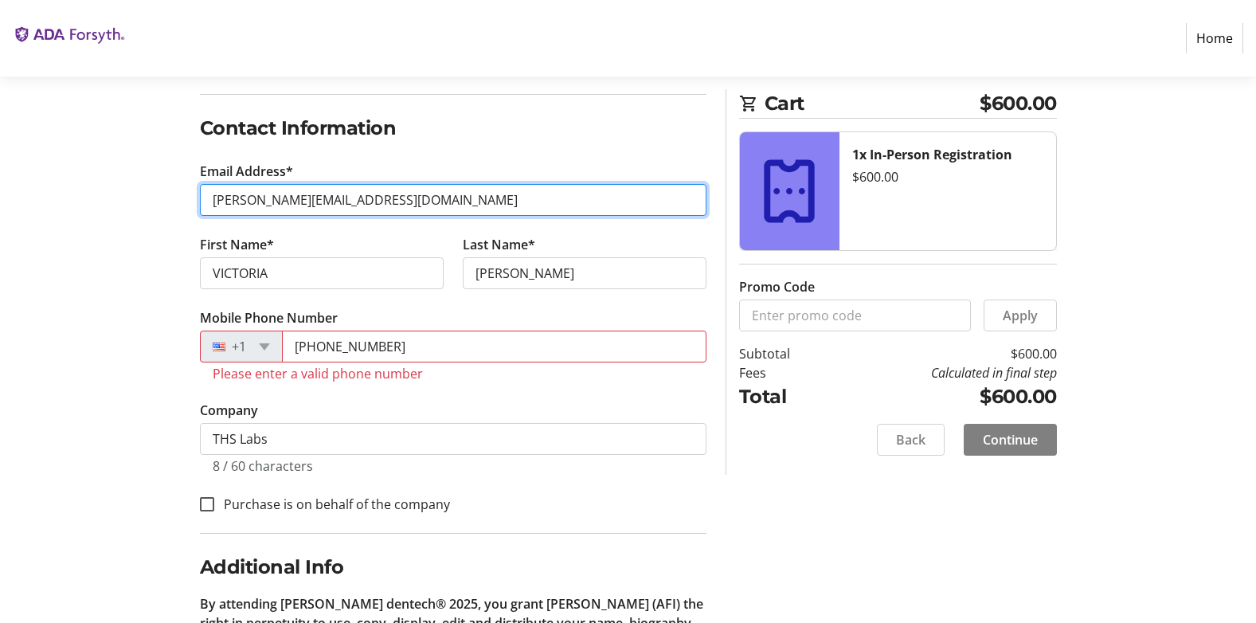
click at [263, 198] on input "[PERSON_NAME][EMAIL_ADDRESS][DOMAIN_NAME]" at bounding box center [453, 200] width 507 height 32
click at [275, 204] on input "[PERSON_NAME][EMAIL_ADDRESS][DOMAIN_NAME]" at bounding box center [453, 200] width 507 height 32
drag, startPoint x: 423, startPoint y: 196, endPoint x: 120, endPoint y: 220, distance: 303.7
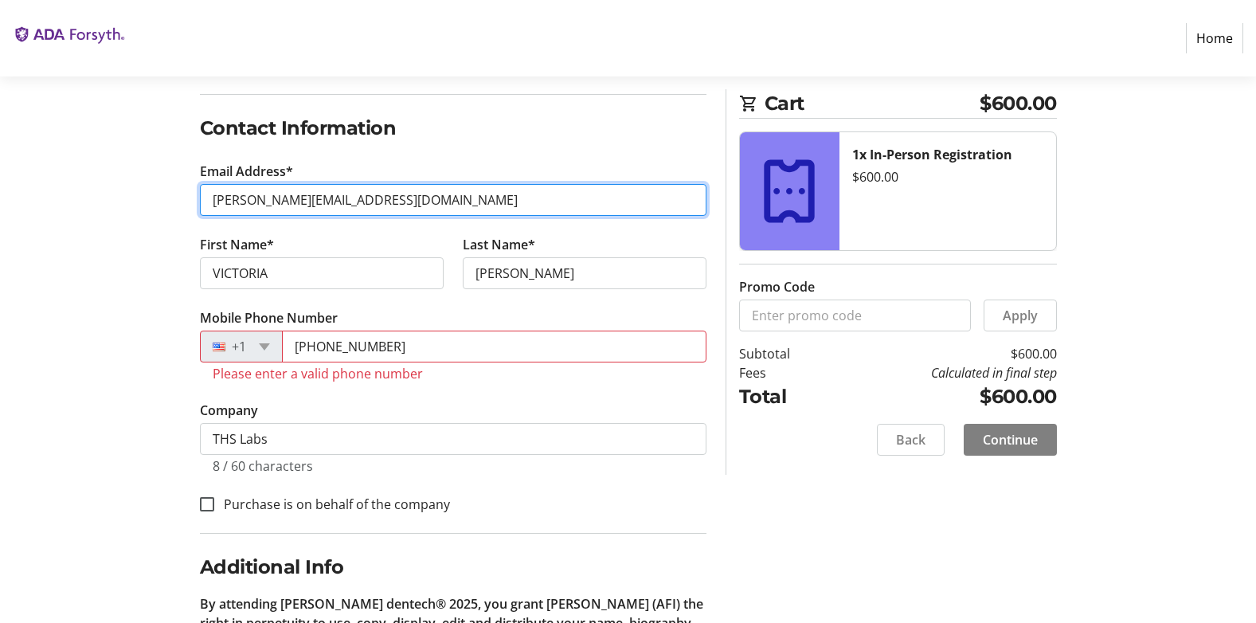
click at [120, 220] on div "Log In to Your Account (Optional) Or continue below to checkout as a guest. Log…" at bounding box center [629, 389] width 1052 height 838
type input "[PERSON_NAME][EMAIL_ADDRESS][DOMAIN_NAME]"
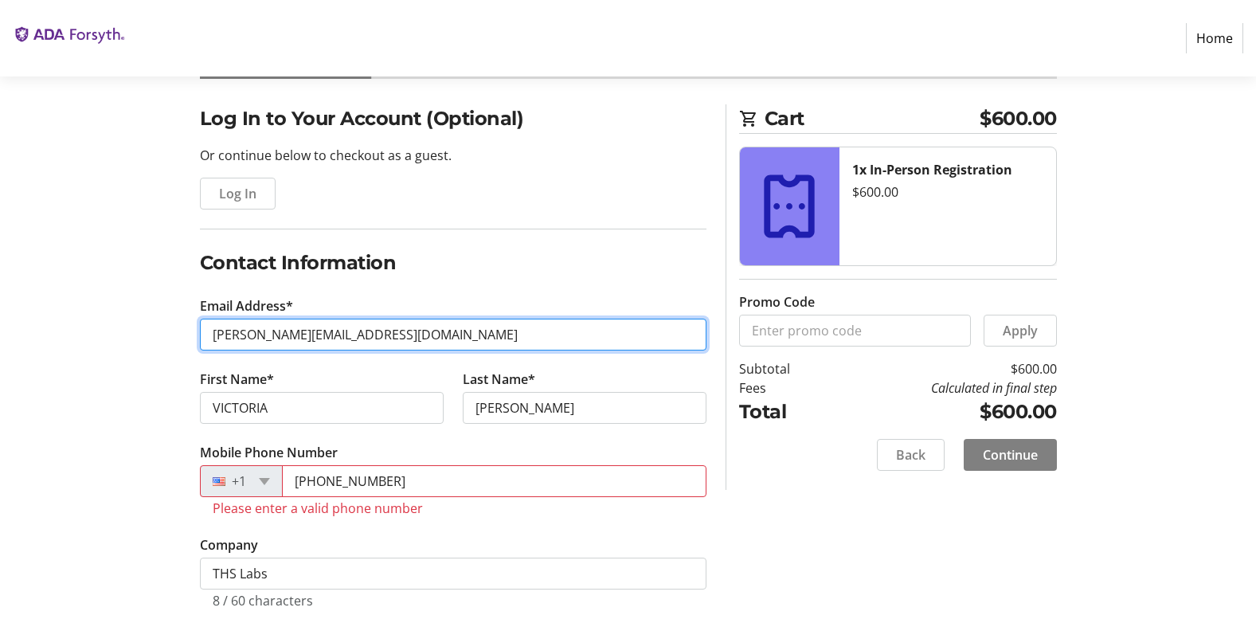
scroll to position [0, 0]
